Goal: Use online tool/utility: Use online tool/utility

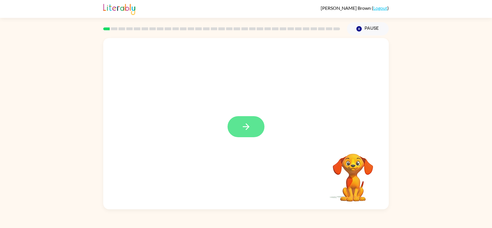
click at [247, 125] on icon "button" at bounding box center [246, 126] width 7 height 7
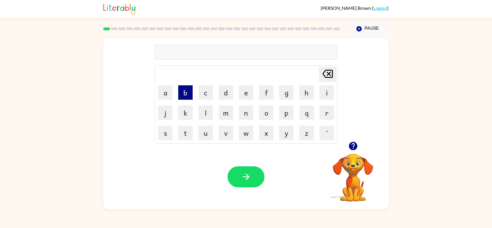
click at [179, 91] on button "b" at bounding box center [185, 92] width 14 height 14
click at [258, 111] on td "o" at bounding box center [266, 113] width 20 height 20
click at [268, 114] on button "o" at bounding box center [266, 113] width 14 height 14
click at [321, 108] on button "r" at bounding box center [327, 113] width 14 height 14
click at [223, 93] on button "d" at bounding box center [226, 92] width 14 height 14
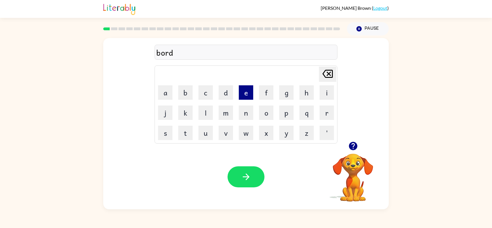
click at [245, 95] on button "e" at bounding box center [246, 92] width 14 height 14
click at [330, 113] on button "r" at bounding box center [327, 113] width 14 height 14
click at [240, 173] on button "button" at bounding box center [246, 176] width 37 height 21
click at [323, 112] on button "r" at bounding box center [327, 113] width 14 height 14
click at [263, 116] on button "o" at bounding box center [266, 113] width 14 height 14
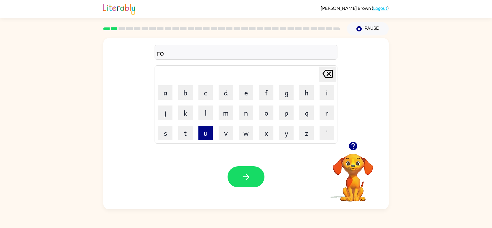
click at [207, 133] on button "u" at bounding box center [205, 133] width 14 height 14
click at [246, 115] on button "n" at bounding box center [246, 113] width 14 height 14
click at [228, 96] on button "d" at bounding box center [226, 92] width 14 height 14
click at [241, 183] on button "button" at bounding box center [246, 176] width 37 height 21
click at [228, 111] on button "m" at bounding box center [226, 113] width 14 height 14
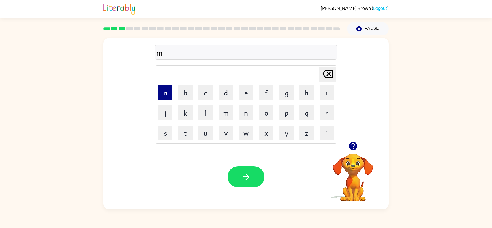
click at [166, 93] on button "a" at bounding box center [165, 92] width 14 height 14
click at [201, 88] on button "c" at bounding box center [205, 92] width 14 height 14
click at [325, 91] on button "i" at bounding box center [327, 92] width 14 height 14
click at [247, 112] on button "n" at bounding box center [246, 113] width 14 height 14
click at [242, 91] on button "e" at bounding box center [246, 92] width 14 height 14
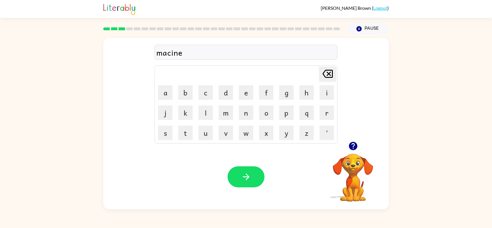
click at [327, 71] on icon "[PERSON_NAME] last character input" at bounding box center [328, 74] width 14 height 14
click at [328, 72] on icon "[PERSON_NAME] last character input" at bounding box center [328, 74] width 14 height 14
click at [249, 94] on button "e" at bounding box center [246, 92] width 14 height 14
click at [325, 70] on icon "[PERSON_NAME] last character input" at bounding box center [328, 74] width 14 height 14
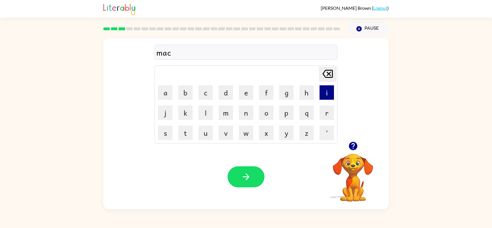
click at [324, 92] on button "i" at bounding box center [327, 92] width 14 height 14
click at [249, 108] on button "n" at bounding box center [246, 113] width 14 height 14
click at [323, 70] on icon "[PERSON_NAME] last character input" at bounding box center [328, 74] width 14 height 14
click at [241, 96] on button "e" at bounding box center [246, 92] width 14 height 14
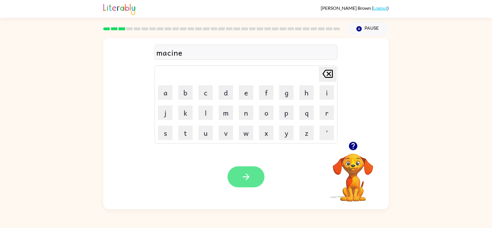
click at [241, 175] on icon "button" at bounding box center [246, 177] width 10 height 10
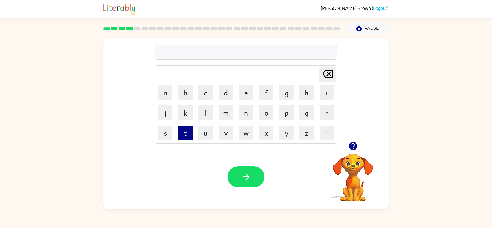
click at [185, 131] on button "t" at bounding box center [185, 133] width 14 height 14
click at [324, 113] on button "r" at bounding box center [327, 113] width 14 height 14
click at [324, 95] on button "i" at bounding box center [327, 92] width 14 height 14
click at [326, 67] on icon "[PERSON_NAME] last character input" at bounding box center [328, 74] width 14 height 14
click at [168, 96] on button "a" at bounding box center [165, 92] width 14 height 14
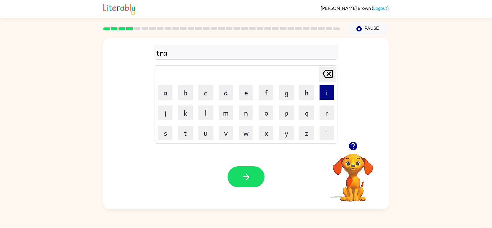
click at [325, 91] on button "i" at bounding box center [327, 92] width 14 height 14
click at [242, 118] on button "n" at bounding box center [246, 113] width 14 height 14
click at [241, 177] on icon "button" at bounding box center [246, 177] width 10 height 10
click at [228, 88] on button "d" at bounding box center [226, 92] width 14 height 14
click at [246, 89] on button "e" at bounding box center [246, 92] width 14 height 14
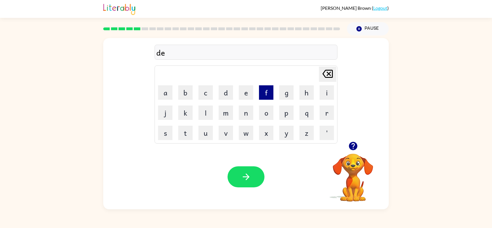
click at [267, 93] on button "f" at bounding box center [266, 92] width 14 height 14
click at [248, 93] on button "e" at bounding box center [246, 92] width 14 height 14
click at [248, 113] on button "n" at bounding box center [246, 113] width 14 height 14
click at [165, 132] on button "s" at bounding box center [165, 133] width 14 height 14
click at [323, 95] on button "i" at bounding box center [327, 92] width 14 height 14
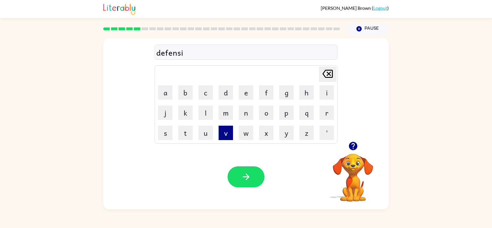
click at [221, 134] on button "v" at bounding box center [226, 133] width 14 height 14
click at [246, 85] on td "e" at bounding box center [246, 93] width 20 height 20
click at [247, 91] on button "e" at bounding box center [246, 92] width 14 height 14
click at [255, 184] on button "button" at bounding box center [246, 176] width 37 height 21
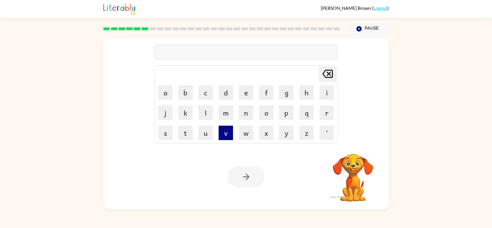
click at [224, 130] on button "v" at bounding box center [226, 133] width 14 height 14
click at [164, 96] on button "a" at bounding box center [165, 92] width 14 height 14
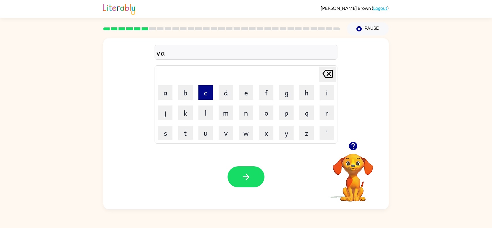
click at [208, 92] on button "c" at bounding box center [205, 92] width 14 height 14
click at [166, 96] on button "a" at bounding box center [165, 92] width 14 height 14
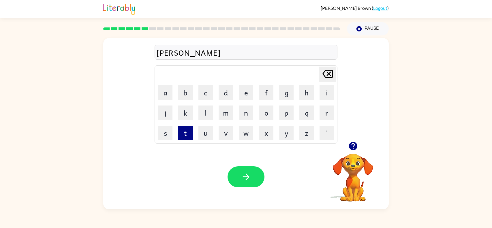
click at [182, 131] on button "t" at bounding box center [185, 133] width 14 height 14
click at [327, 94] on button "i" at bounding box center [327, 92] width 14 height 14
click at [268, 117] on button "o" at bounding box center [266, 113] width 14 height 14
click at [244, 110] on button "n" at bounding box center [246, 113] width 14 height 14
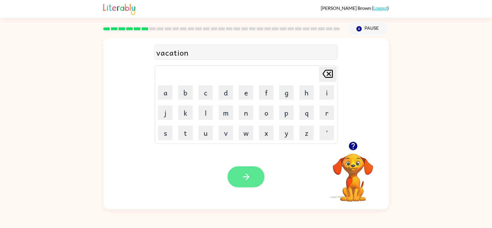
click at [252, 170] on button "button" at bounding box center [246, 176] width 37 height 21
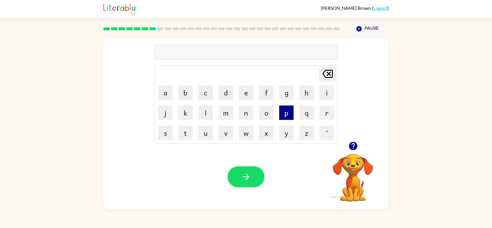
click at [284, 115] on button "p" at bounding box center [286, 113] width 14 height 14
click at [206, 133] on button "u" at bounding box center [205, 133] width 14 height 14
click at [226, 94] on button "d" at bounding box center [226, 92] width 14 height 14
click at [204, 109] on button "l" at bounding box center [205, 113] width 14 height 14
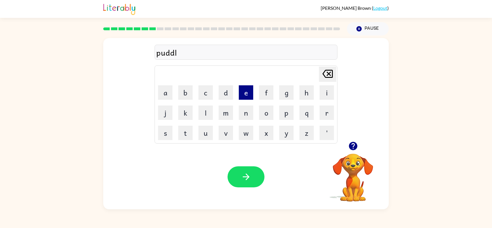
click at [243, 93] on button "e" at bounding box center [246, 92] width 14 height 14
click at [248, 169] on button "button" at bounding box center [246, 176] width 37 height 21
click at [225, 109] on button "m" at bounding box center [226, 113] width 14 height 14
click at [324, 93] on button "i" at bounding box center [327, 92] width 14 height 14
click at [323, 111] on button "r" at bounding box center [327, 113] width 14 height 14
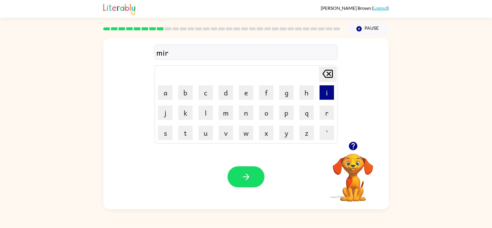
click at [321, 88] on button "i" at bounding box center [327, 92] width 14 height 14
click at [207, 88] on button "c" at bounding box center [205, 92] width 14 height 14
click at [166, 89] on button "a" at bounding box center [165, 92] width 14 height 14
click at [204, 110] on button "l" at bounding box center [205, 113] width 14 height 14
click at [328, 72] on icon "[PERSON_NAME] last character input" at bounding box center [328, 74] width 14 height 14
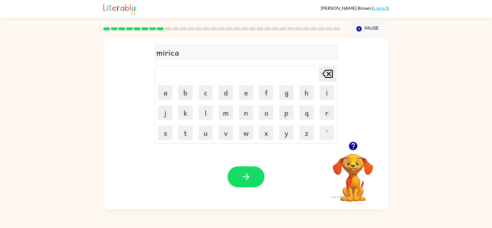
click at [328, 72] on icon "[PERSON_NAME] last character input" at bounding box center [328, 74] width 14 height 14
click at [328, 77] on icon at bounding box center [327, 74] width 10 height 8
click at [328, 76] on icon "[PERSON_NAME] last character input" at bounding box center [328, 74] width 14 height 14
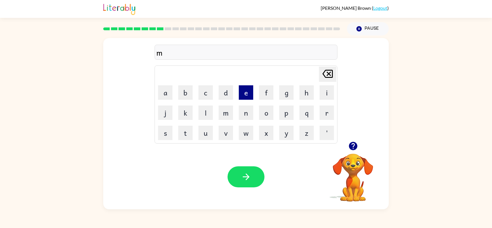
click at [247, 91] on button "e" at bounding box center [246, 92] width 14 height 14
click at [330, 107] on button "r" at bounding box center [327, 113] width 14 height 14
click at [327, 93] on button "i" at bounding box center [327, 92] width 14 height 14
click at [204, 93] on button "c" at bounding box center [205, 92] width 14 height 14
click at [165, 94] on button "a" at bounding box center [165, 92] width 14 height 14
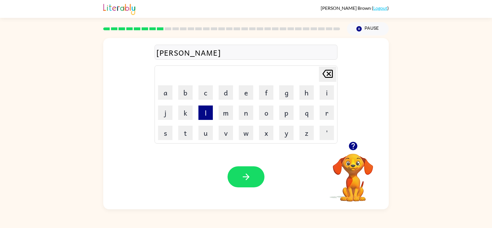
click at [204, 114] on button "l" at bounding box center [205, 113] width 14 height 14
click at [255, 172] on button "button" at bounding box center [246, 176] width 37 height 21
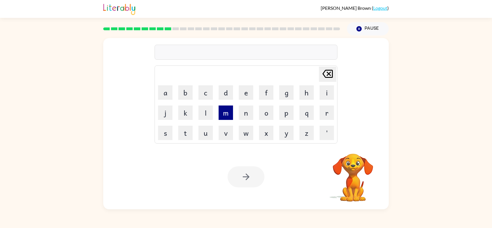
click at [229, 115] on button "m" at bounding box center [226, 113] width 14 height 14
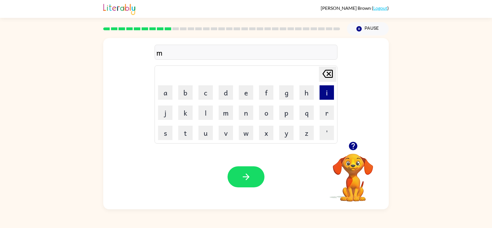
click at [325, 90] on button "i" at bounding box center [327, 92] width 14 height 14
click at [226, 86] on button "d" at bounding box center [226, 92] width 14 height 14
click at [226, 114] on button "m" at bounding box center [226, 113] width 14 height 14
click at [246, 105] on td "n" at bounding box center [246, 113] width 20 height 20
click at [269, 110] on button "o" at bounding box center [266, 113] width 14 height 14
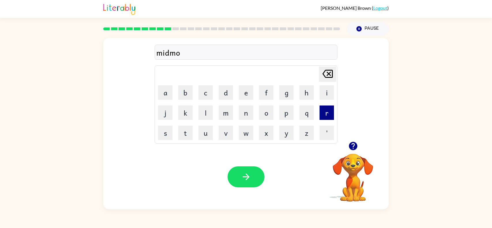
click at [326, 113] on button "r" at bounding box center [327, 113] width 14 height 14
click at [244, 111] on button "n" at bounding box center [246, 113] width 14 height 14
click at [324, 94] on button "i" at bounding box center [327, 92] width 14 height 14
click at [245, 110] on button "n" at bounding box center [246, 113] width 14 height 14
click at [284, 94] on button "g" at bounding box center [286, 92] width 14 height 14
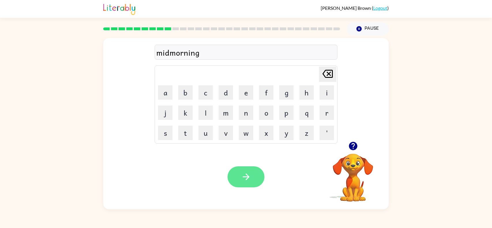
click at [243, 167] on button "button" at bounding box center [246, 176] width 37 height 21
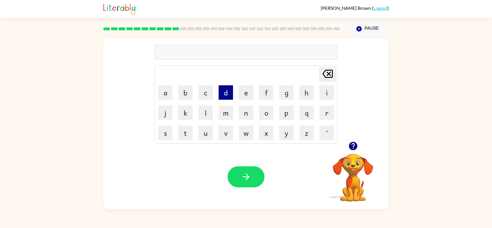
click at [225, 87] on button "d" at bounding box center [226, 92] width 14 height 14
click at [330, 90] on button "i" at bounding box center [327, 92] width 14 height 14
click at [166, 128] on button "s" at bounding box center [165, 133] width 14 height 14
click at [185, 128] on button "t" at bounding box center [185, 133] width 14 height 14
click at [325, 111] on button "r" at bounding box center [327, 113] width 14 height 14
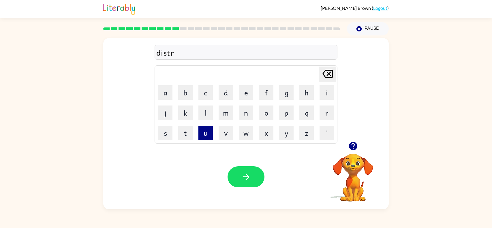
click at [205, 131] on button "u" at bounding box center [205, 133] width 14 height 14
click at [162, 131] on button "s" at bounding box center [165, 133] width 14 height 14
click at [183, 135] on button "t" at bounding box center [185, 133] width 14 height 14
click at [249, 179] on icon "button" at bounding box center [246, 177] width 10 height 10
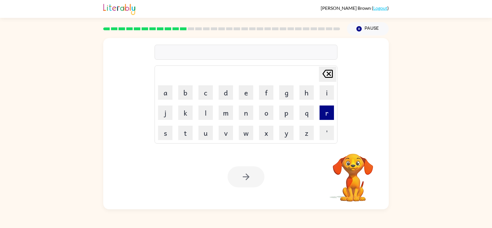
click at [322, 114] on button "r" at bounding box center [327, 113] width 14 height 14
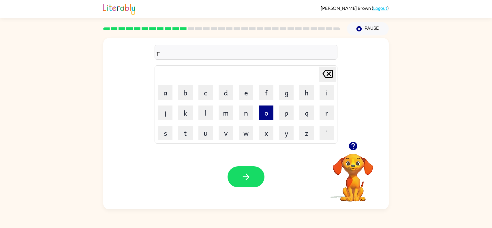
click at [263, 106] on button "o" at bounding box center [266, 113] width 14 height 14
click at [223, 87] on button "d" at bounding box center [226, 92] width 14 height 14
click at [240, 90] on button "e" at bounding box center [246, 92] width 14 height 14
click at [246, 173] on icon "button" at bounding box center [246, 177] width 10 height 10
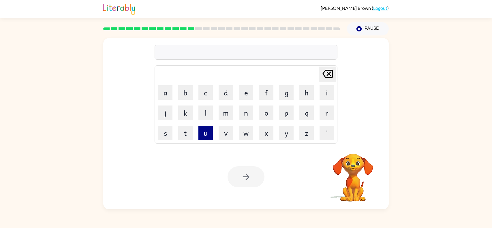
click at [206, 127] on button "u" at bounding box center [205, 133] width 14 height 14
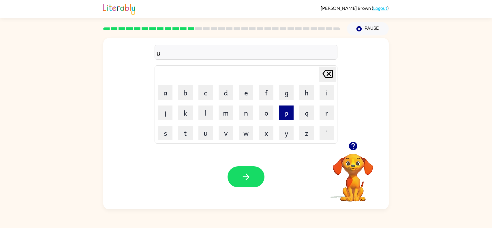
click at [284, 112] on button "p" at bounding box center [286, 113] width 14 height 14
click at [288, 91] on button "g" at bounding box center [286, 92] width 14 height 14
click at [328, 118] on button "r" at bounding box center [327, 113] width 14 height 14
click at [166, 98] on button "a" at bounding box center [165, 92] width 14 height 14
click at [248, 97] on button "e" at bounding box center [246, 92] width 14 height 14
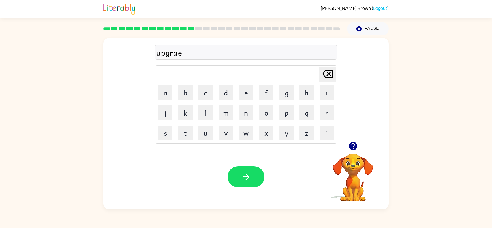
click at [331, 75] on icon "[PERSON_NAME] last character input" at bounding box center [328, 74] width 14 height 14
click at [228, 92] on button "d" at bounding box center [226, 92] width 14 height 14
click at [243, 93] on button "e" at bounding box center [246, 92] width 14 height 14
click at [250, 176] on icon "button" at bounding box center [246, 177] width 10 height 10
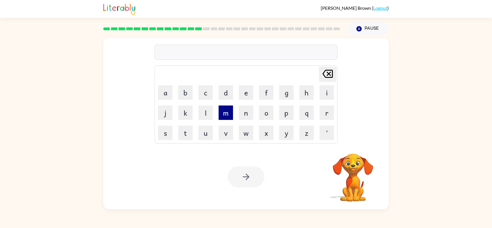
click at [227, 113] on button "m" at bounding box center [226, 113] width 14 height 14
click at [167, 93] on button "a" at bounding box center [165, 92] width 14 height 14
click at [224, 92] on button "d" at bounding box center [226, 92] width 14 height 14
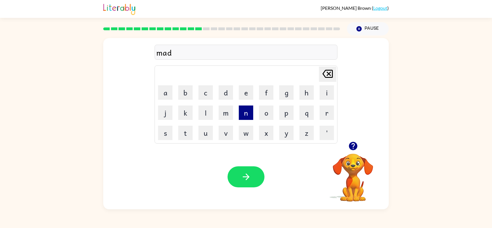
click at [247, 114] on button "n" at bounding box center [246, 113] width 14 height 14
click at [246, 97] on button "e" at bounding box center [246, 92] width 14 height 14
click at [167, 132] on button "s" at bounding box center [165, 133] width 14 height 14
click at [163, 134] on button "s" at bounding box center [165, 133] width 14 height 14
click at [245, 176] on icon "button" at bounding box center [246, 177] width 10 height 10
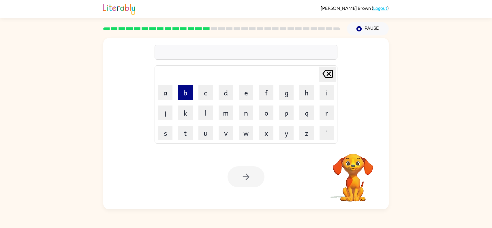
click at [186, 95] on button "b" at bounding box center [185, 92] width 14 height 14
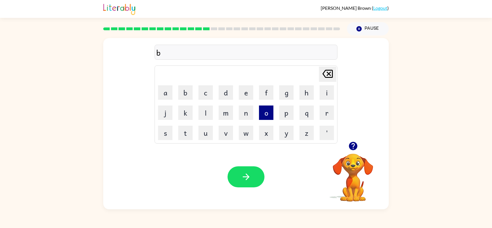
click at [268, 112] on button "o" at bounding box center [266, 113] width 14 height 14
click at [248, 113] on button "n" at bounding box center [246, 113] width 14 height 14
click at [210, 138] on button "u" at bounding box center [205, 133] width 14 height 14
click at [170, 131] on button "s" at bounding box center [165, 133] width 14 height 14
click at [247, 173] on icon "button" at bounding box center [246, 177] width 10 height 10
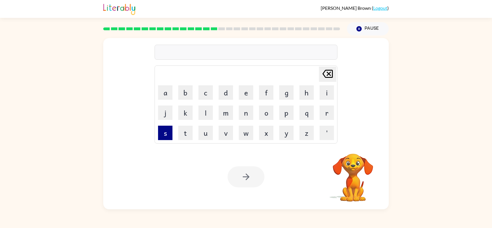
click at [164, 133] on button "s" at bounding box center [165, 133] width 14 height 14
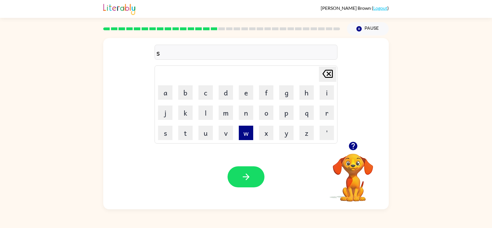
click at [246, 134] on button "w" at bounding box center [246, 133] width 14 height 14
click at [266, 120] on button "o" at bounding box center [266, 113] width 14 height 14
click at [324, 114] on button "r" at bounding box center [327, 113] width 14 height 14
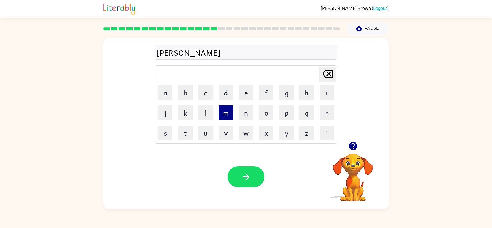
click at [225, 110] on button "m" at bounding box center [226, 113] width 14 height 14
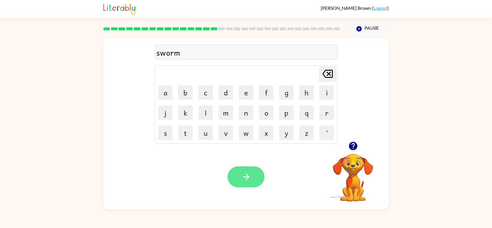
click at [239, 186] on button "button" at bounding box center [246, 176] width 37 height 21
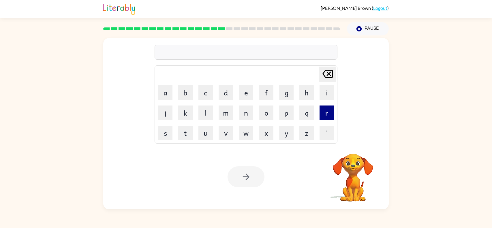
click at [327, 114] on button "r" at bounding box center [327, 113] width 14 height 14
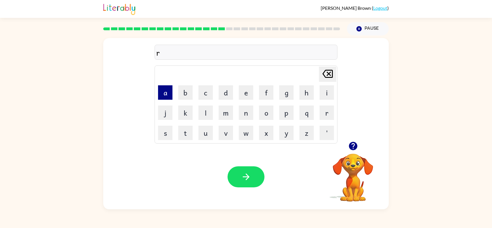
click at [170, 94] on button "a" at bounding box center [165, 92] width 14 height 14
click at [225, 113] on button "m" at bounding box center [226, 113] width 14 height 14
click at [238, 181] on button "button" at bounding box center [246, 176] width 37 height 21
click at [188, 85] on button "b" at bounding box center [185, 92] width 14 height 14
click at [325, 119] on button "r" at bounding box center [327, 113] width 14 height 14
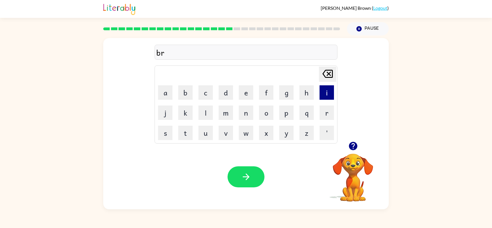
click at [326, 99] on button "i" at bounding box center [327, 92] width 14 height 14
click at [228, 111] on button "m" at bounding box center [226, 113] width 14 height 14
click at [230, 113] on button "m" at bounding box center [226, 113] width 14 height 14
click at [327, 96] on button "i" at bounding box center [327, 92] width 14 height 14
click at [243, 116] on button "n" at bounding box center [246, 113] width 14 height 14
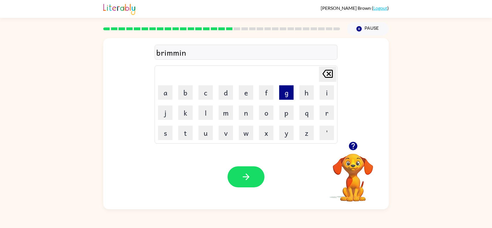
click at [285, 91] on button "g" at bounding box center [286, 92] width 14 height 14
click at [250, 176] on icon "button" at bounding box center [246, 177] width 10 height 10
click at [324, 114] on button "r" at bounding box center [327, 113] width 14 height 14
click at [329, 99] on button "i" at bounding box center [327, 92] width 14 height 14
click at [164, 133] on button "s" at bounding box center [165, 133] width 14 height 14
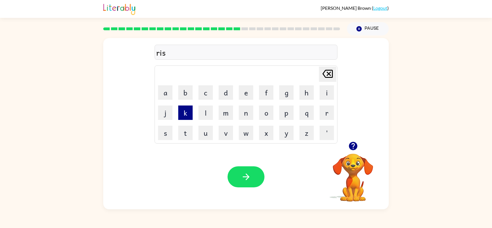
click at [187, 113] on button "k" at bounding box center [185, 113] width 14 height 14
click at [327, 93] on button "i" at bounding box center [327, 92] width 14 height 14
click at [249, 92] on button "e" at bounding box center [246, 92] width 14 height 14
click at [169, 135] on button "s" at bounding box center [165, 133] width 14 height 14
click at [189, 134] on button "t" at bounding box center [185, 133] width 14 height 14
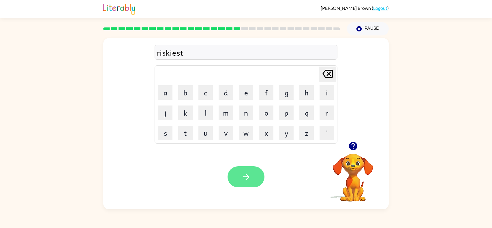
click at [245, 171] on button "button" at bounding box center [246, 176] width 37 height 21
click at [247, 172] on icon "button" at bounding box center [246, 177] width 10 height 10
click at [250, 174] on icon "button" at bounding box center [246, 177] width 10 height 10
click at [248, 173] on icon "button" at bounding box center [246, 177] width 10 height 10
click at [245, 179] on icon "button" at bounding box center [246, 177] width 10 height 10
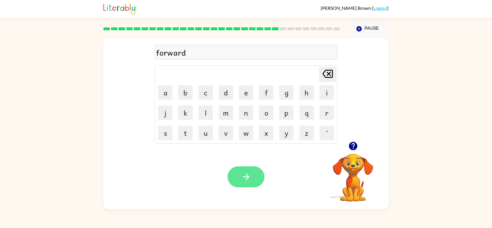
click at [240, 168] on button "button" at bounding box center [246, 176] width 37 height 21
click at [247, 175] on icon "button" at bounding box center [246, 177] width 7 height 7
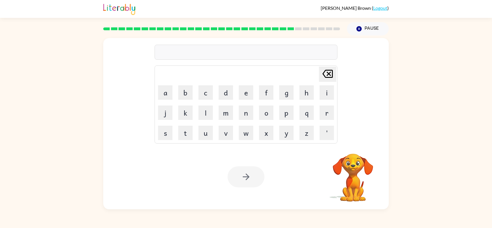
click at [247, 175] on div at bounding box center [246, 176] width 37 height 21
click at [243, 173] on icon "button" at bounding box center [246, 177] width 10 height 10
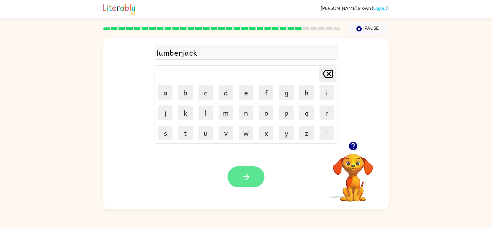
click at [254, 174] on button "button" at bounding box center [246, 176] width 37 height 21
click at [350, 145] on icon "button" at bounding box center [353, 146] width 8 height 8
click at [354, 144] on icon "button" at bounding box center [353, 146] width 10 height 10
click at [244, 170] on button "button" at bounding box center [246, 176] width 37 height 21
click at [245, 179] on icon "button" at bounding box center [246, 177] width 10 height 10
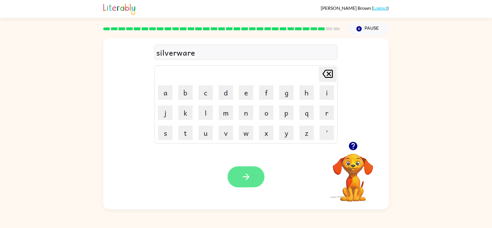
click at [245, 180] on icon "button" at bounding box center [246, 177] width 10 height 10
click at [248, 176] on icon "button" at bounding box center [246, 177] width 7 height 7
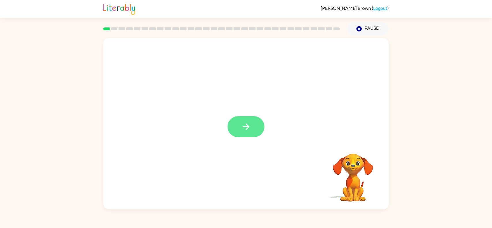
click at [256, 118] on button "button" at bounding box center [246, 126] width 37 height 21
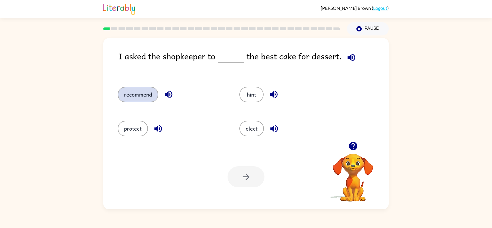
click at [130, 90] on button "recommend" at bounding box center [138, 95] width 41 height 16
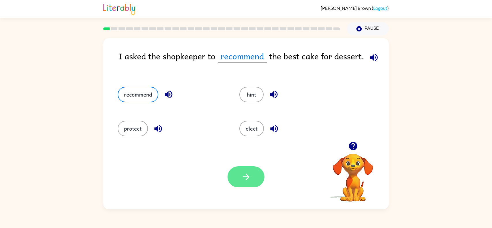
click at [247, 179] on icon "button" at bounding box center [246, 177] width 7 height 7
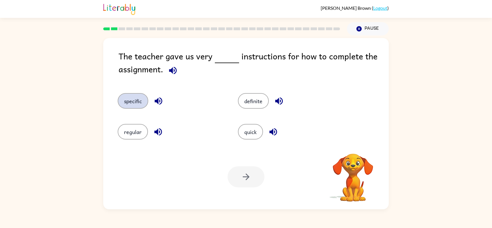
click at [129, 102] on button "specific" at bounding box center [133, 101] width 31 height 16
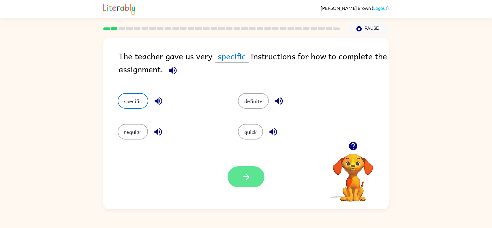
click at [248, 179] on icon "button" at bounding box center [246, 177] width 10 height 10
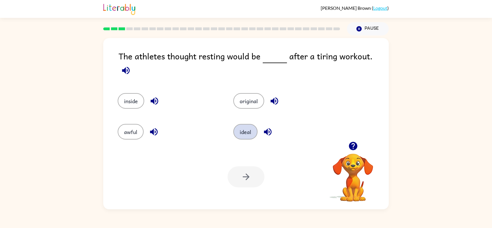
click at [250, 128] on button "ideal" at bounding box center [245, 132] width 24 height 16
click at [254, 169] on button "button" at bounding box center [246, 176] width 37 height 21
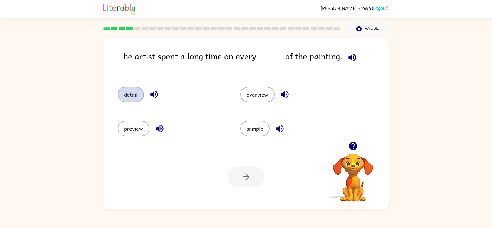
click at [129, 91] on button "detail" at bounding box center [131, 95] width 26 height 16
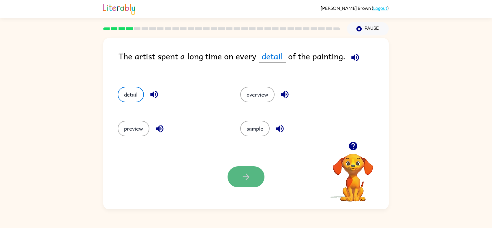
click at [254, 174] on button "button" at bounding box center [246, 176] width 37 height 21
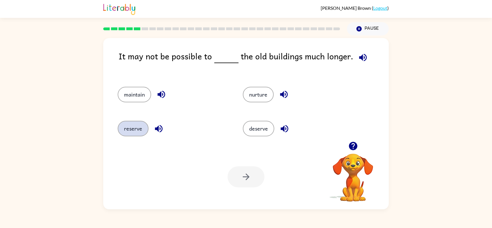
click at [124, 124] on button "reserve" at bounding box center [133, 129] width 31 height 16
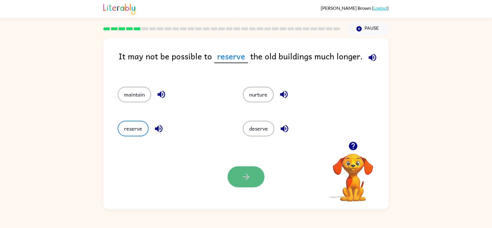
click at [255, 180] on button "button" at bounding box center [246, 176] width 37 height 21
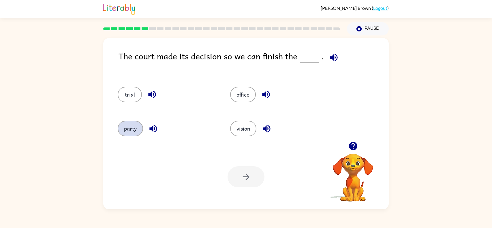
click at [135, 124] on button "party" at bounding box center [130, 129] width 25 height 16
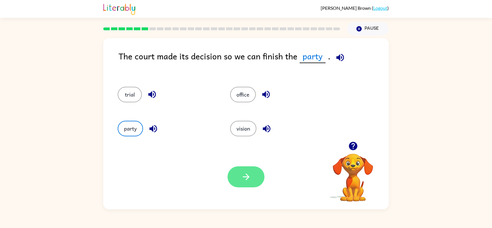
click at [240, 176] on button "button" at bounding box center [246, 176] width 37 height 21
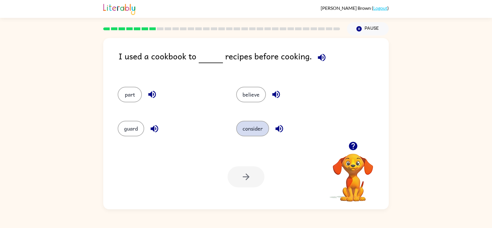
click at [250, 129] on button "consider" at bounding box center [252, 129] width 33 height 16
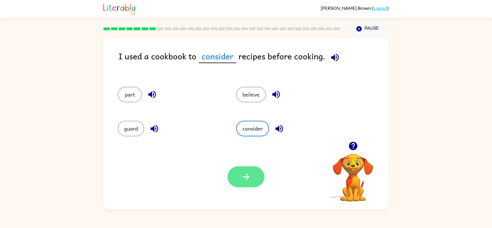
click at [245, 174] on icon "button" at bounding box center [246, 177] width 10 height 10
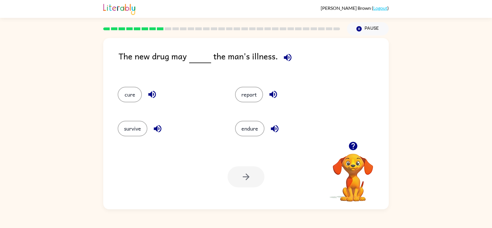
click at [125, 84] on div "cure" at bounding box center [165, 93] width 117 height 34
click at [133, 95] on button "cure" at bounding box center [130, 95] width 24 height 16
click at [245, 172] on icon "button" at bounding box center [246, 177] width 10 height 10
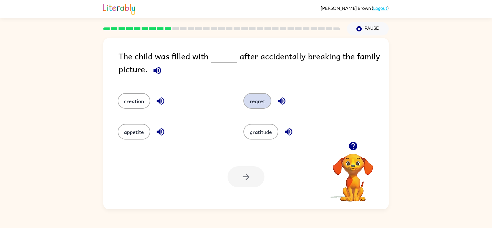
click at [259, 99] on button "regret" at bounding box center [257, 101] width 28 height 16
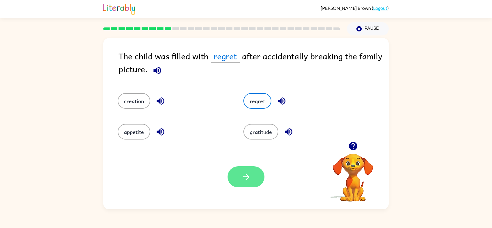
click at [237, 175] on button "button" at bounding box center [246, 176] width 37 height 21
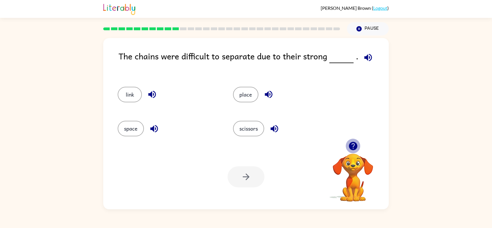
click at [354, 147] on icon "button" at bounding box center [353, 146] width 8 height 8
click at [126, 96] on button "link" at bounding box center [130, 95] width 24 height 16
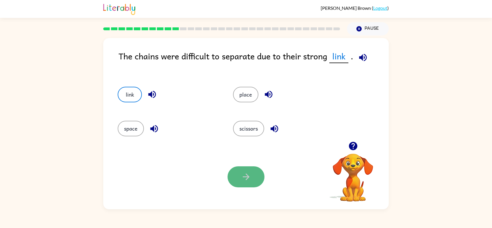
click at [250, 179] on icon "button" at bounding box center [246, 177] width 10 height 10
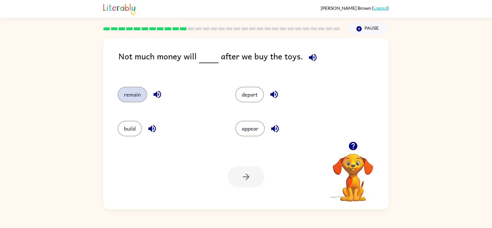
click at [130, 91] on button "remain" at bounding box center [132, 95] width 29 height 16
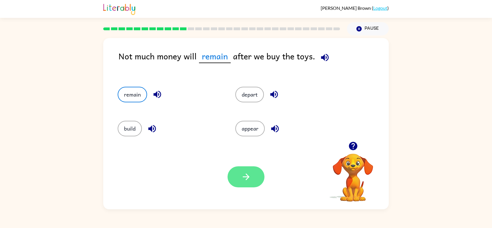
click at [249, 176] on icon "button" at bounding box center [246, 177] width 10 height 10
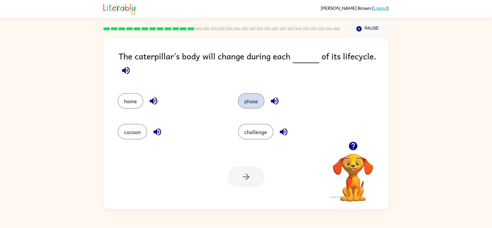
click at [255, 100] on button "phase" at bounding box center [251, 101] width 27 height 16
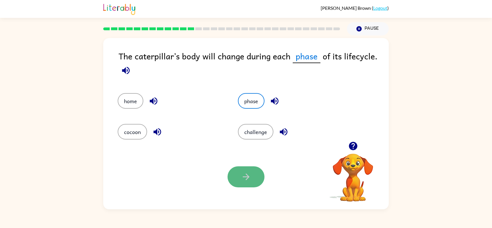
click at [244, 180] on icon "button" at bounding box center [246, 177] width 10 height 10
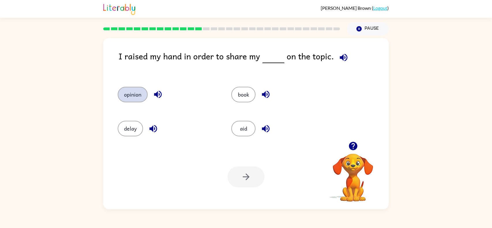
click at [135, 91] on button "opinion" at bounding box center [133, 95] width 30 height 16
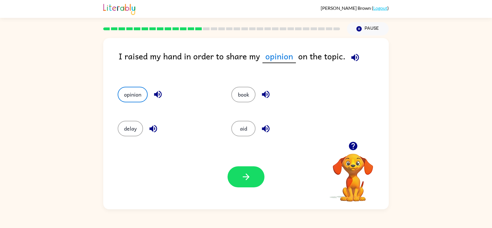
click at [246, 159] on div "Your browser must support playing .mp4 files to use Literably. Please try using…" at bounding box center [246, 176] width 286 height 65
click at [251, 172] on icon "button" at bounding box center [246, 177] width 10 height 10
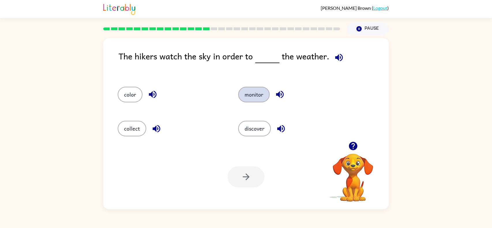
click at [250, 94] on button "monitor" at bounding box center [253, 95] width 31 height 16
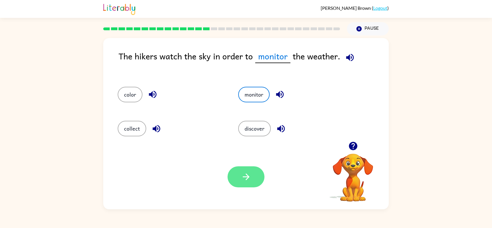
click at [256, 178] on button "button" at bounding box center [246, 176] width 37 height 21
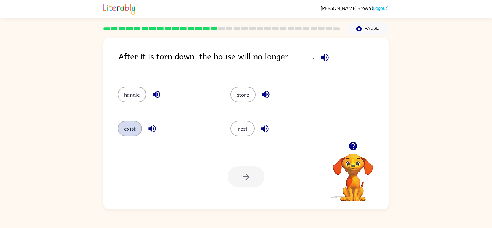
click at [132, 129] on button "exist" at bounding box center [130, 129] width 24 height 16
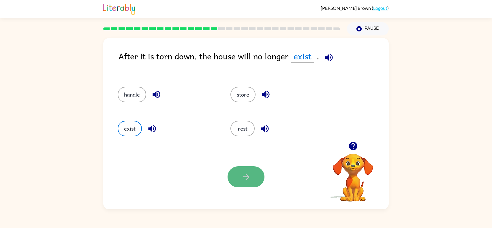
click at [240, 174] on button "button" at bounding box center [246, 176] width 37 height 21
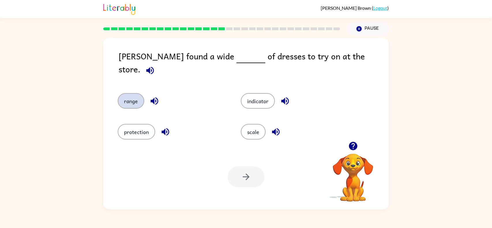
click at [125, 93] on button "range" at bounding box center [131, 101] width 27 height 16
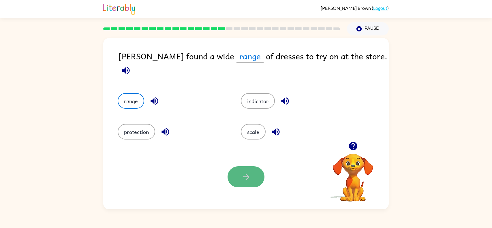
click at [251, 167] on button "button" at bounding box center [246, 176] width 37 height 21
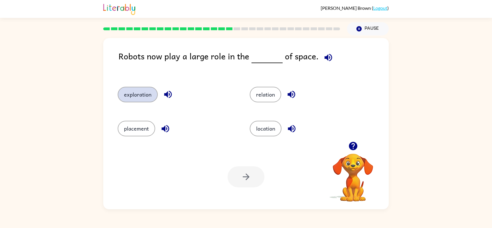
click at [135, 94] on button "exploration" at bounding box center [138, 95] width 40 height 16
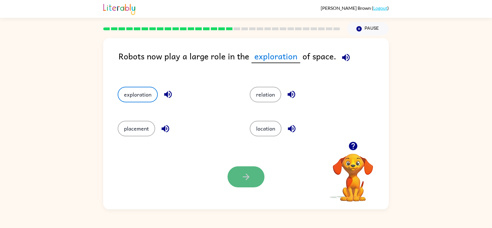
click at [255, 172] on button "button" at bounding box center [246, 176] width 37 height 21
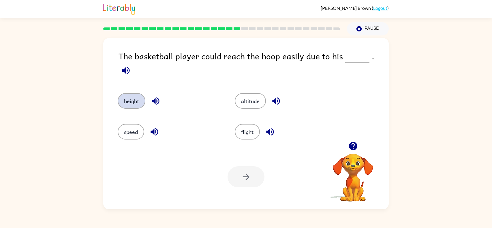
click at [136, 93] on button "height" at bounding box center [132, 101] width 28 height 16
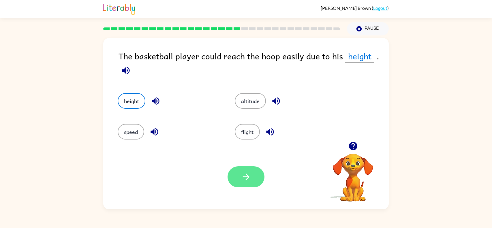
click at [247, 179] on icon "button" at bounding box center [246, 177] width 7 height 7
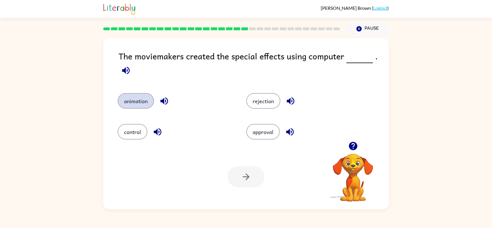
click at [137, 95] on button "animation" at bounding box center [136, 101] width 36 height 16
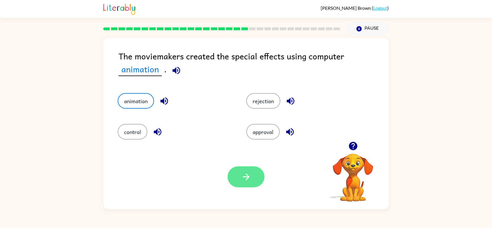
click at [254, 181] on button "button" at bounding box center [246, 176] width 37 height 21
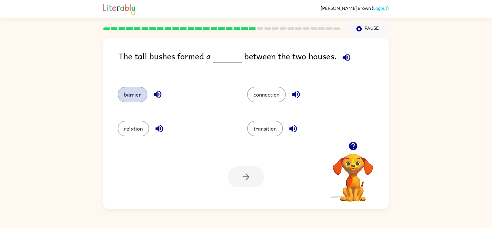
click at [127, 94] on button "barrier" at bounding box center [133, 95] width 30 height 16
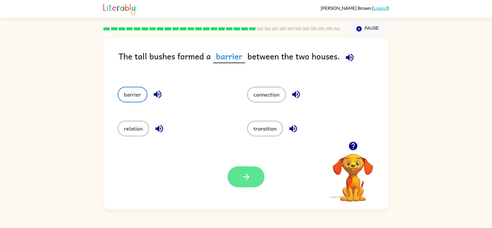
click at [247, 173] on icon "button" at bounding box center [246, 177] width 10 height 10
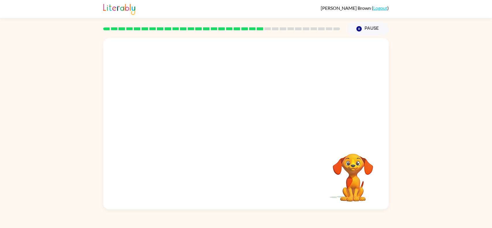
click at [188, 123] on video "Your browser must support playing .mp4 files to use Literably. Please try using…" at bounding box center [246, 90] width 286 height 104
click at [245, 127] on div at bounding box center [246, 126] width 37 height 21
click at [244, 127] on icon "button" at bounding box center [246, 126] width 7 height 7
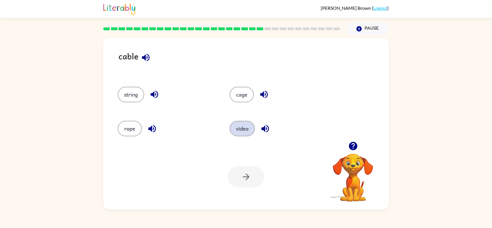
click at [234, 129] on button "video" at bounding box center [242, 129] width 25 height 16
click at [247, 176] on icon "button" at bounding box center [246, 177] width 10 height 10
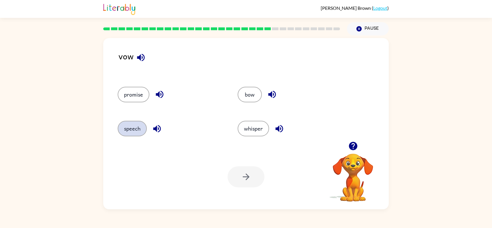
click at [140, 121] on button "speech" at bounding box center [132, 129] width 29 height 16
click at [245, 172] on button "button" at bounding box center [246, 176] width 37 height 21
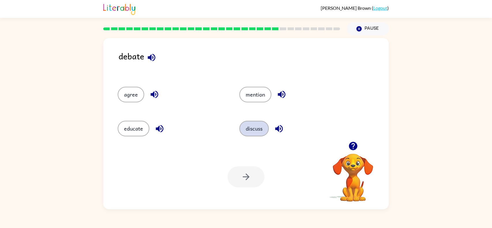
click at [256, 130] on button "discuss" at bounding box center [253, 129] width 29 height 16
click at [240, 178] on button "button" at bounding box center [246, 176] width 37 height 21
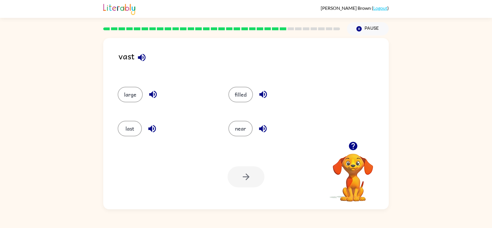
click at [133, 86] on div "large" at bounding box center [162, 93] width 111 height 34
click at [134, 91] on button "large" at bounding box center [130, 95] width 25 height 16
click at [249, 169] on button "button" at bounding box center [246, 176] width 37 height 21
click at [245, 130] on button "wish" at bounding box center [243, 129] width 24 height 16
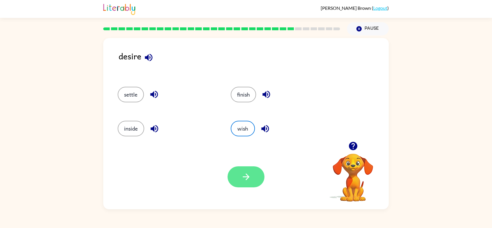
click at [253, 167] on button "button" at bounding box center [246, 176] width 37 height 21
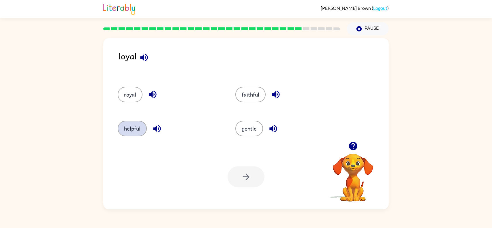
click at [132, 125] on button "helpful" at bounding box center [132, 129] width 29 height 16
click at [241, 179] on icon "button" at bounding box center [246, 177] width 10 height 10
click at [132, 129] on button "result" at bounding box center [131, 129] width 27 height 16
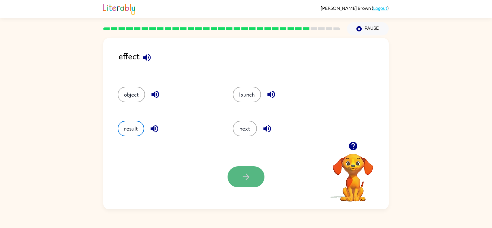
click at [253, 167] on button "button" at bounding box center [246, 176] width 37 height 21
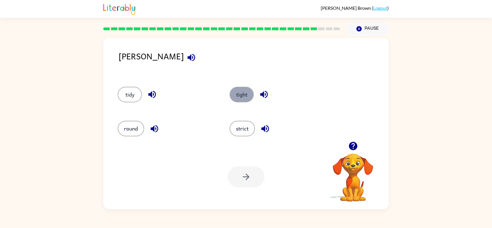
click at [240, 92] on button "tight" at bounding box center [242, 95] width 24 height 16
click at [230, 171] on button "button" at bounding box center [246, 176] width 37 height 21
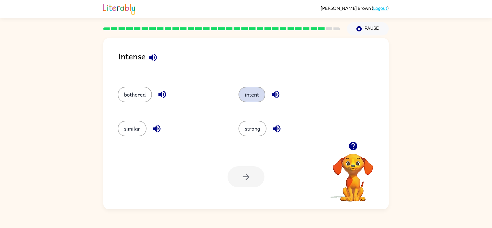
click at [247, 95] on button "intent" at bounding box center [251, 95] width 27 height 16
click at [253, 179] on button "button" at bounding box center [246, 176] width 37 height 21
click at [252, 132] on button "task" at bounding box center [252, 129] width 24 height 16
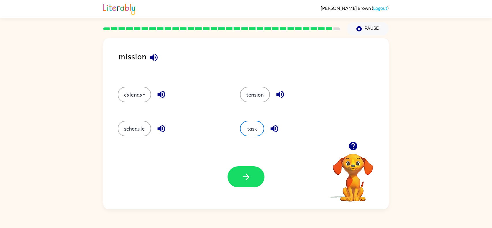
click at [251, 166] on div "Your browser must support playing .mp4 files to use Literably. Please try using…" at bounding box center [246, 176] width 286 height 65
click at [252, 168] on button "button" at bounding box center [246, 176] width 37 height 21
